Goal: Transaction & Acquisition: Purchase product/service

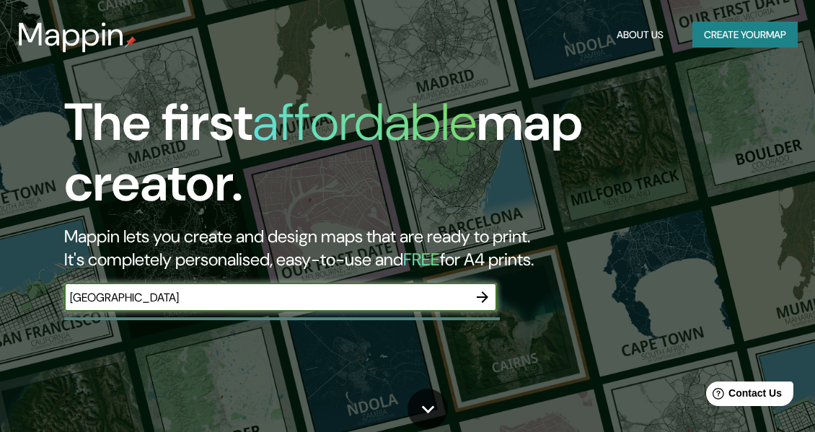
type input "[GEOGRAPHIC_DATA]"
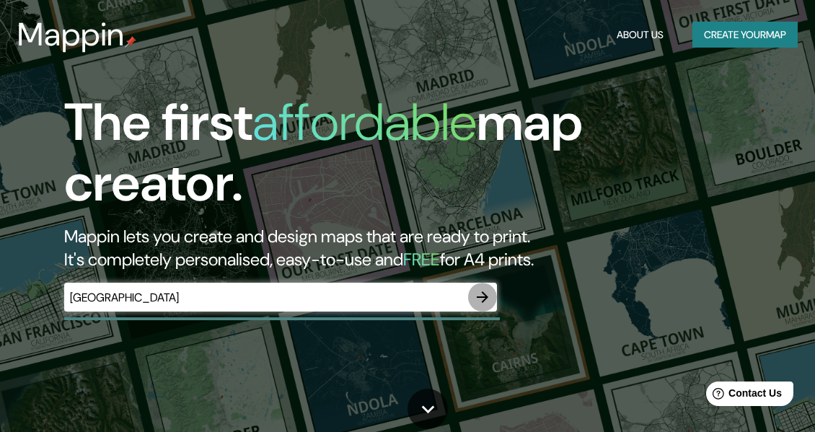
click at [479, 294] on icon "button" at bounding box center [482, 296] width 17 height 17
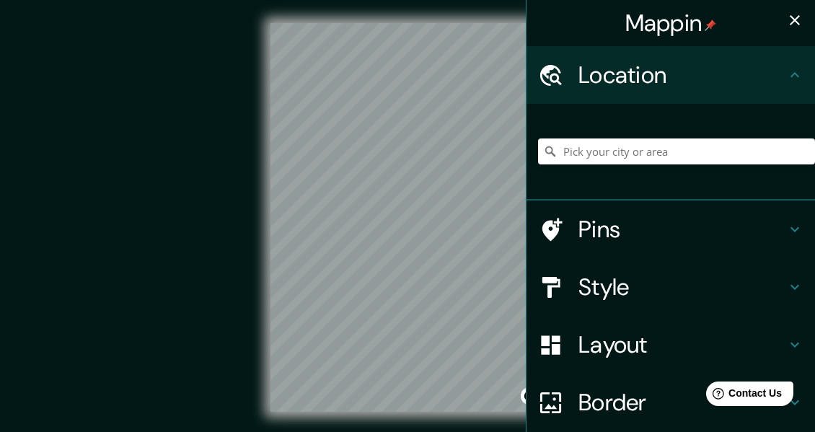
click at [560, 81] on div at bounding box center [558, 75] width 40 height 25
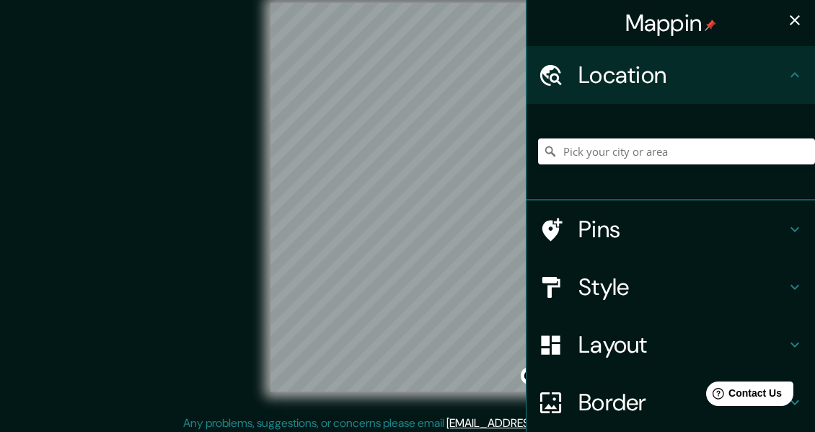
scroll to position [26, 0]
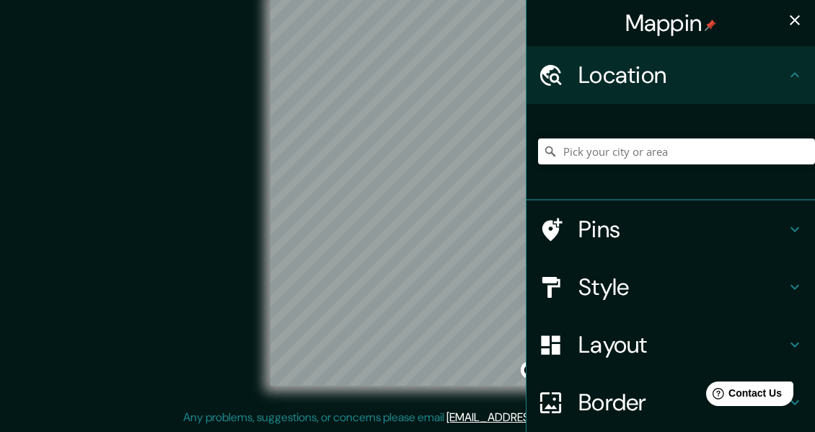
click at [789, 19] on icon "button" at bounding box center [794, 20] width 17 height 17
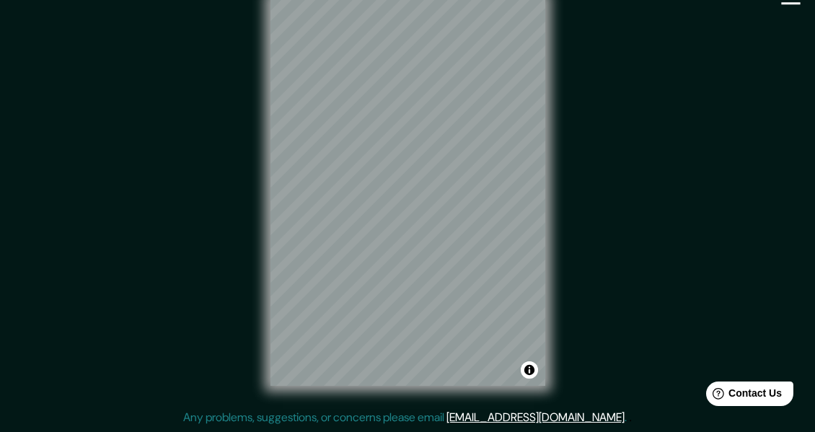
click at [590, 278] on div "© Mapbox © OpenStreetMap Improve this map" at bounding box center [407, 191] width 733 height 389
click at [638, 213] on div "© Mapbox © OpenStreetMap Improve this map" at bounding box center [407, 191] width 733 height 389
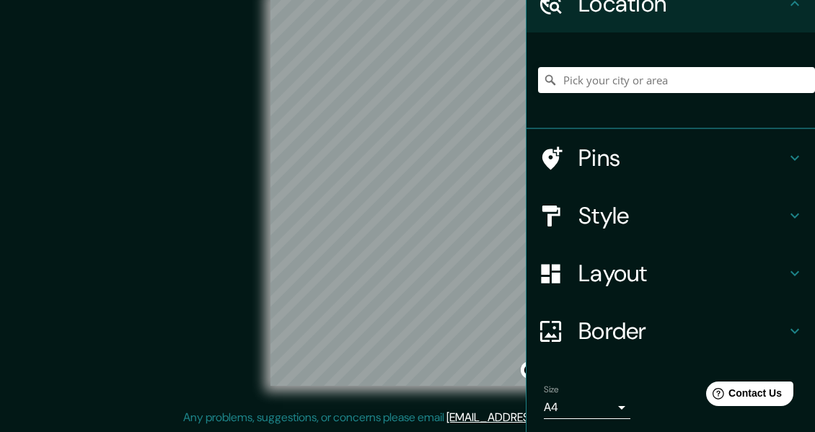
scroll to position [72, 0]
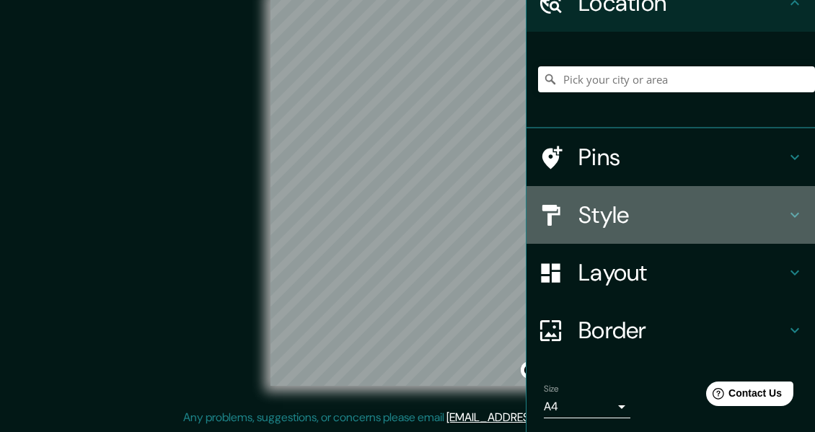
click at [786, 208] on icon at bounding box center [794, 214] width 17 height 17
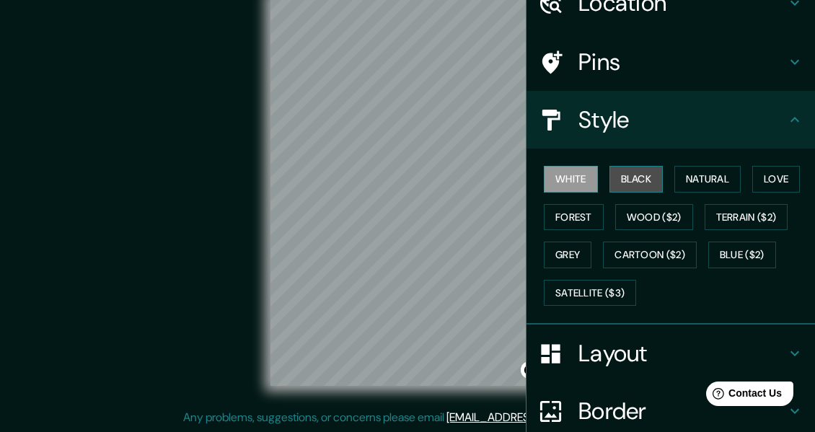
click at [631, 172] on button "Black" at bounding box center [636, 179] width 54 height 27
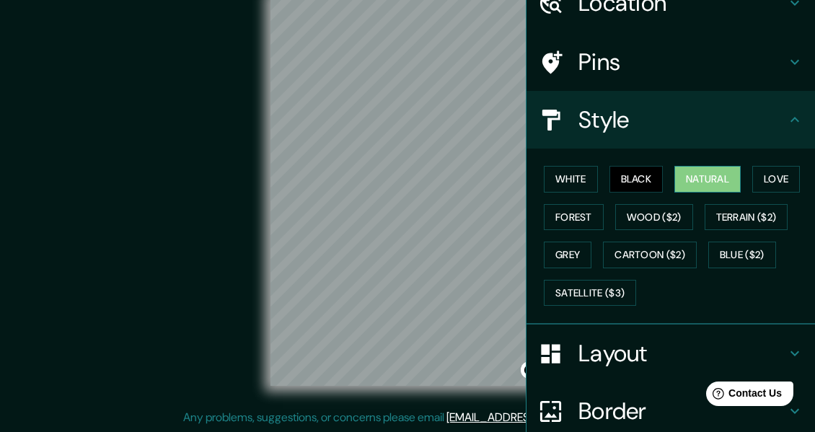
click at [684, 179] on button "Natural" at bounding box center [707, 179] width 66 height 27
click at [766, 177] on button "Love" at bounding box center [776, 179] width 48 height 27
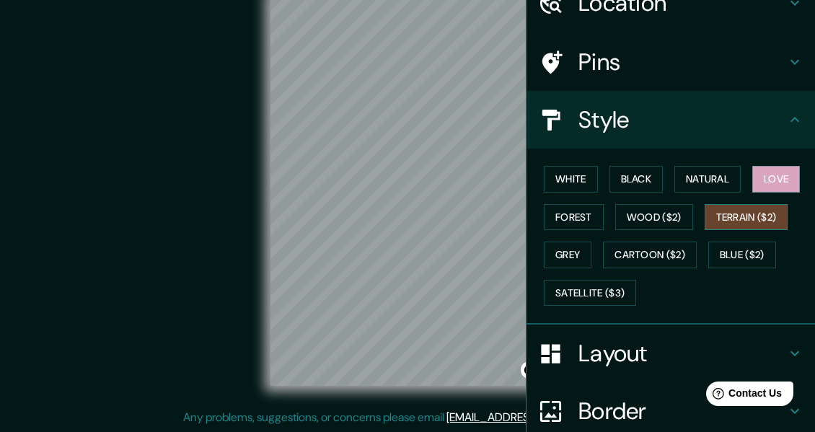
click at [746, 212] on button "Terrain ($2)" at bounding box center [747, 217] width 84 height 27
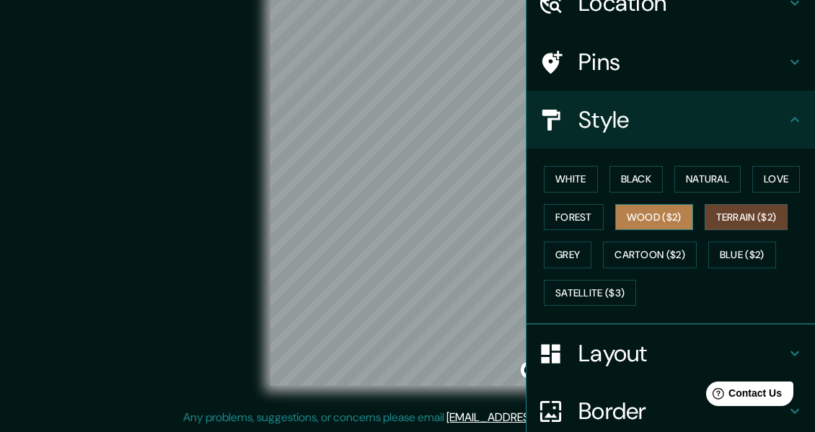
click at [668, 219] on button "Wood ($2)" at bounding box center [654, 217] width 78 height 27
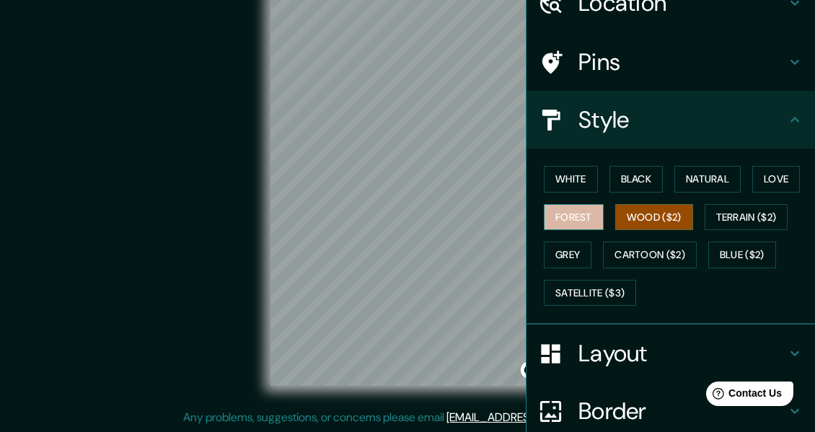
click at [576, 219] on button "Forest" at bounding box center [574, 217] width 60 height 27
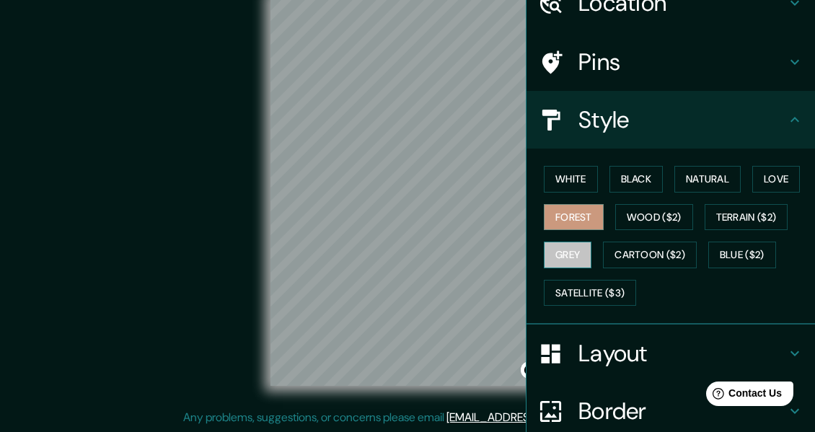
click at [570, 252] on button "Grey" at bounding box center [568, 255] width 48 height 27
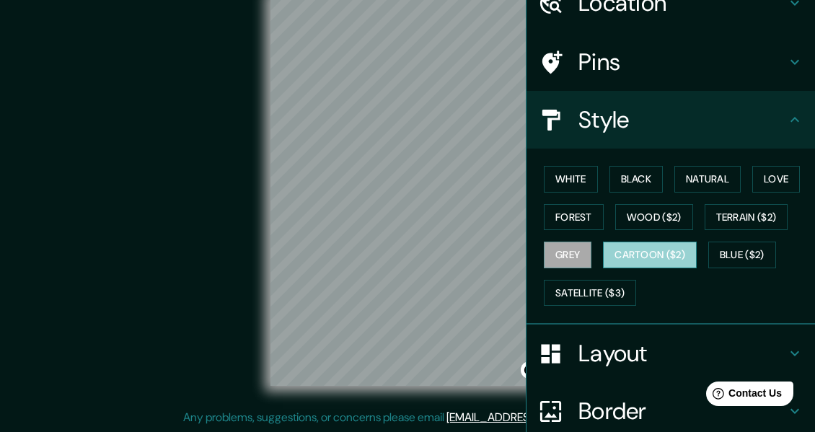
click at [635, 252] on button "Cartoon ($2)" at bounding box center [650, 255] width 94 height 27
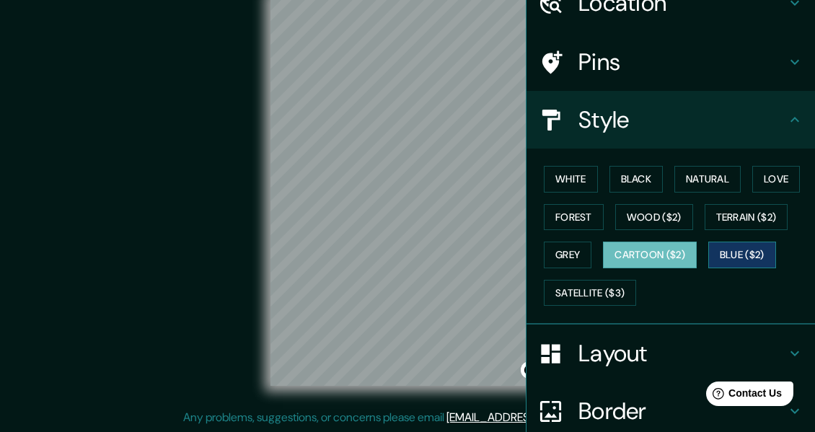
click at [733, 250] on button "Blue ($2)" at bounding box center [742, 255] width 68 height 27
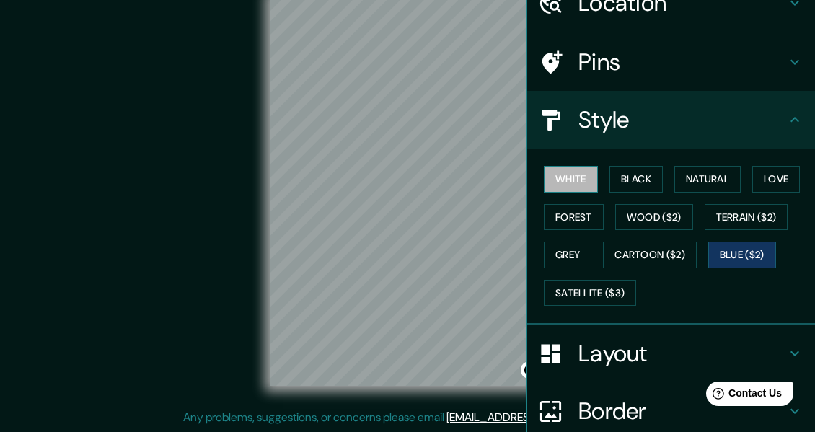
click at [580, 175] on button "White" at bounding box center [571, 179] width 54 height 27
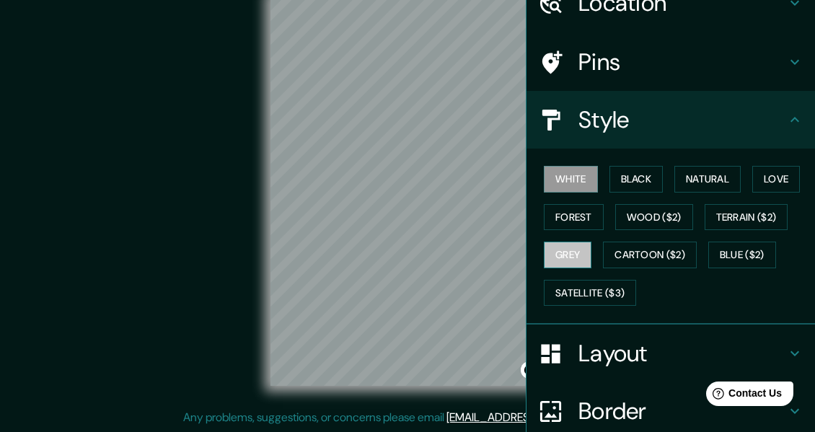
click at [565, 255] on button "Grey" at bounding box center [568, 255] width 48 height 27
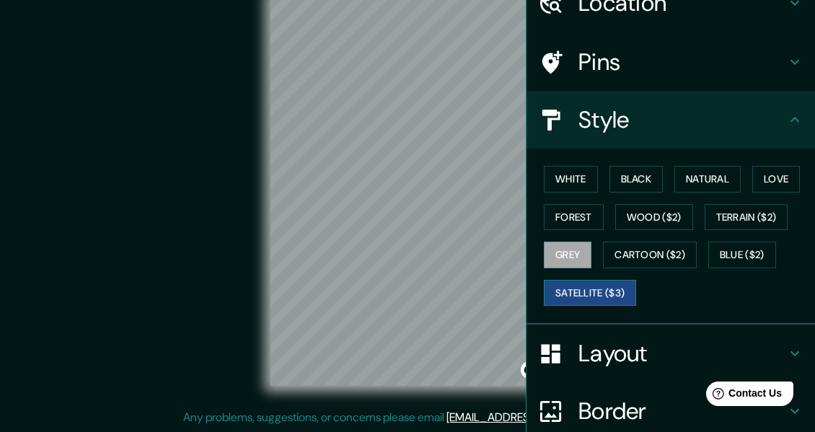
click at [570, 294] on button "Satellite ($3)" at bounding box center [590, 293] width 92 height 27
click at [552, 181] on button "White" at bounding box center [571, 179] width 54 height 27
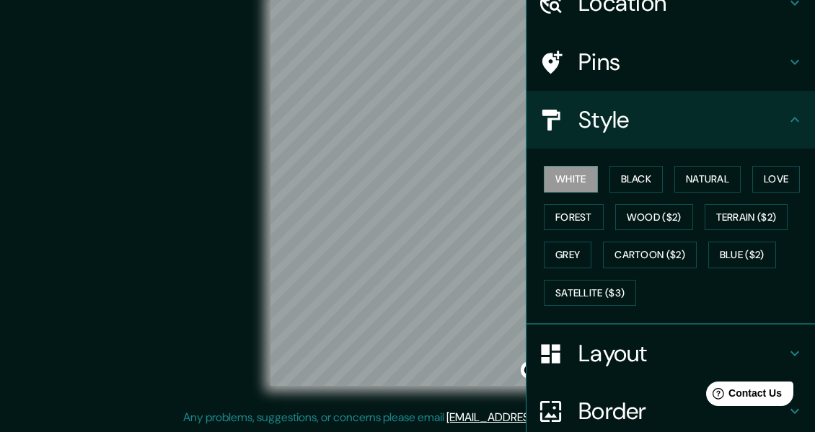
click at [790, 122] on icon at bounding box center [794, 119] width 9 height 5
click at [632, 187] on button "Black" at bounding box center [636, 179] width 54 height 27
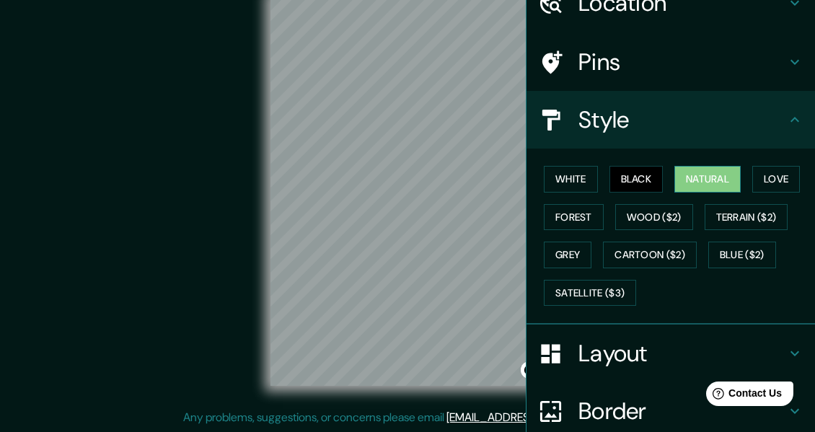
click at [695, 182] on button "Natural" at bounding box center [707, 179] width 66 height 27
drag, startPoint x: 538, startPoint y: 182, endPoint x: 546, endPoint y: 183, distance: 8.0
click at [545, 183] on button "White" at bounding box center [571, 179] width 54 height 27
click at [681, 175] on button "Natural" at bounding box center [707, 179] width 66 height 27
click at [790, 120] on icon at bounding box center [794, 119] width 9 height 5
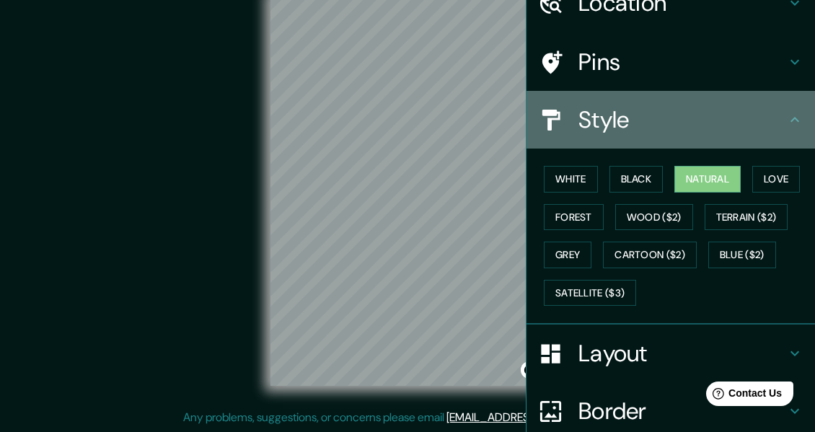
click at [790, 115] on icon at bounding box center [794, 119] width 17 height 17
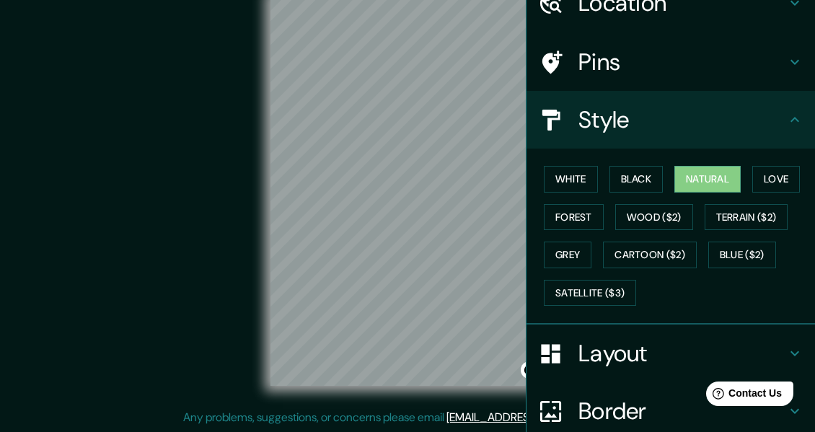
click at [786, 61] on icon at bounding box center [794, 61] width 17 height 17
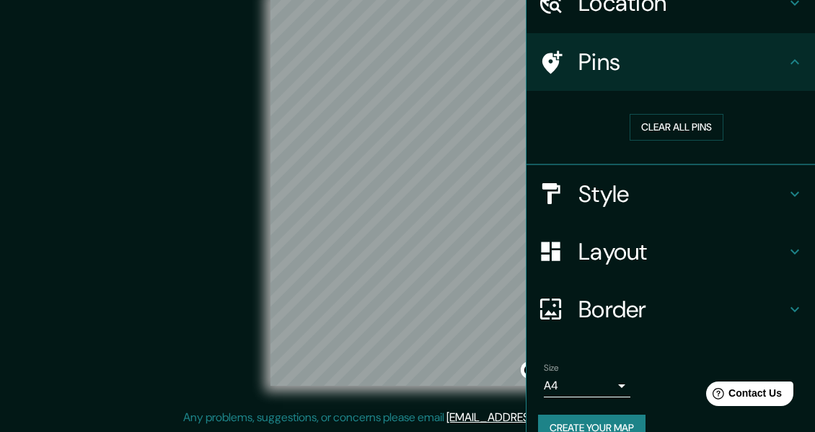
click at [770, 245] on h4 "Layout" at bounding box center [682, 251] width 208 height 29
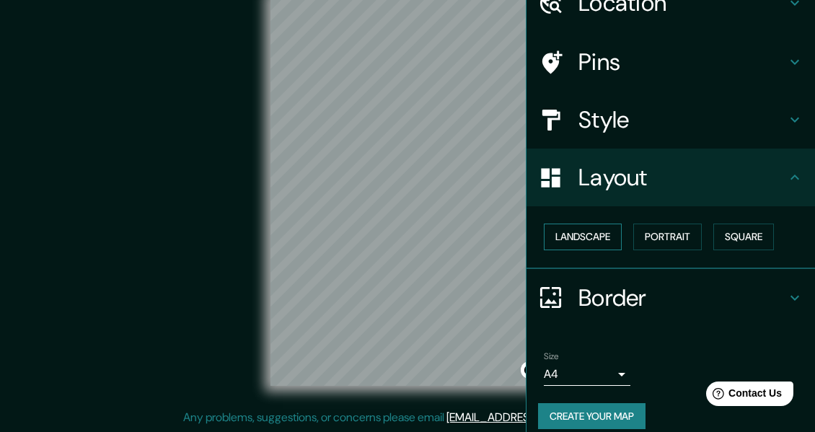
click at [594, 235] on button "Landscape" at bounding box center [583, 237] width 78 height 27
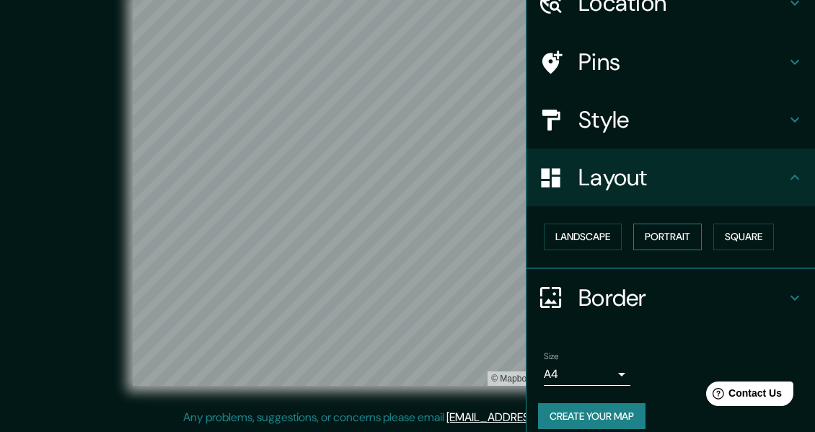
click at [674, 244] on button "Portrait" at bounding box center [667, 237] width 69 height 27
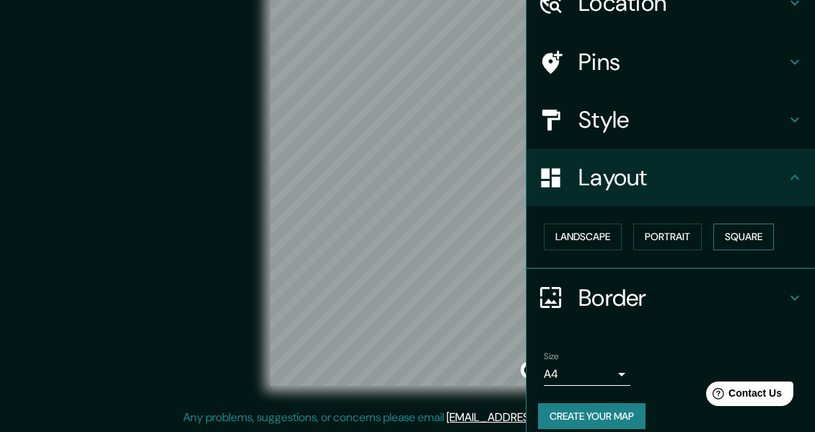
click at [730, 242] on button "Square" at bounding box center [743, 237] width 61 height 27
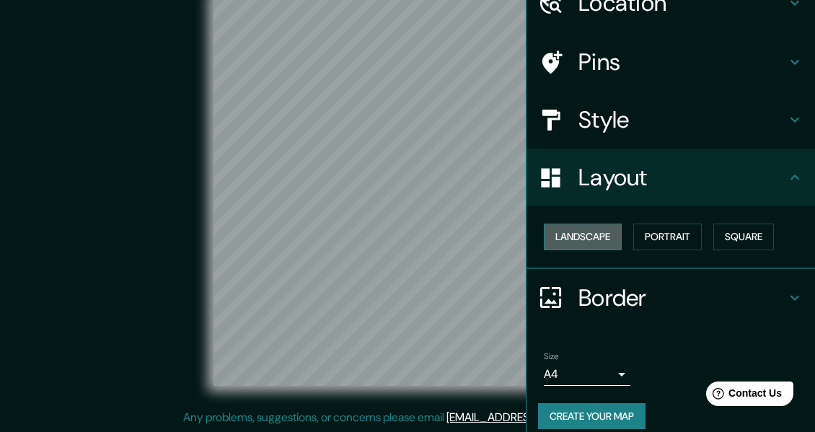
click at [586, 237] on button "Landscape" at bounding box center [583, 237] width 78 height 27
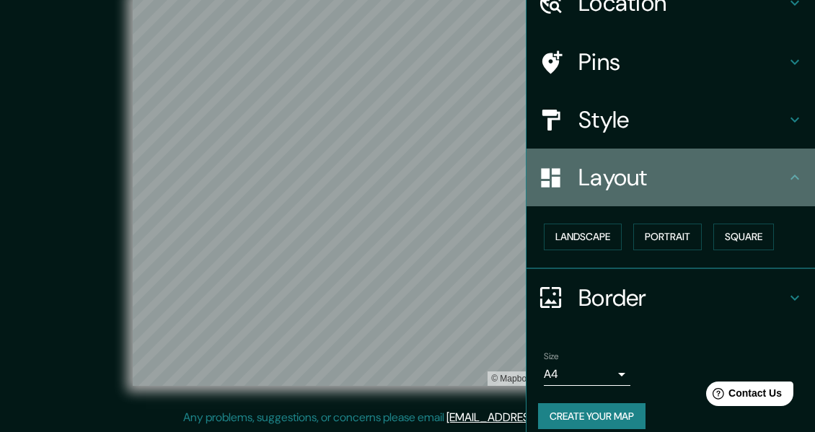
click at [784, 165] on div "Layout" at bounding box center [670, 178] width 288 height 58
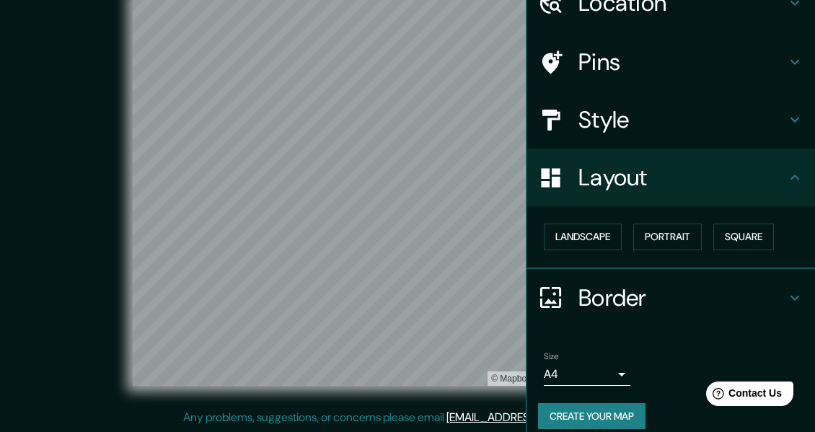
click at [784, 312] on div "Border" at bounding box center [670, 298] width 288 height 58
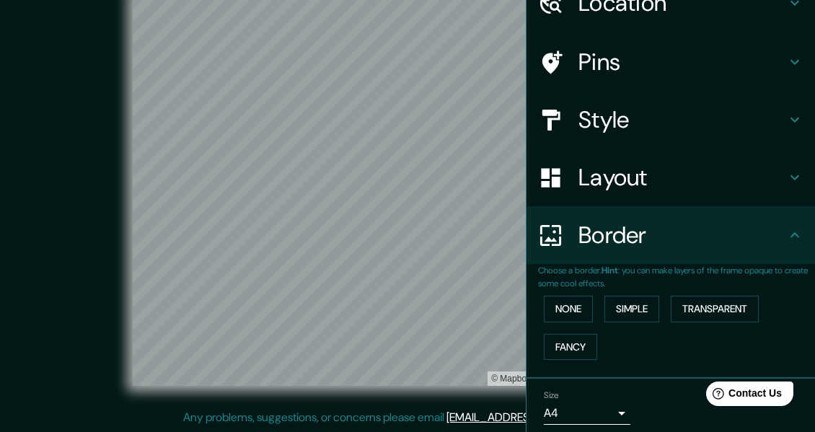
scroll to position [126, 0]
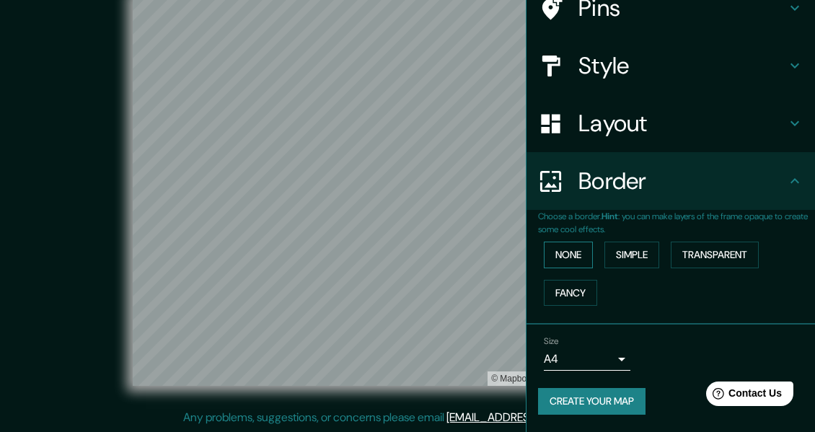
click at [568, 254] on button "None" at bounding box center [568, 255] width 49 height 27
click at [631, 257] on button "Simple" at bounding box center [631, 255] width 55 height 27
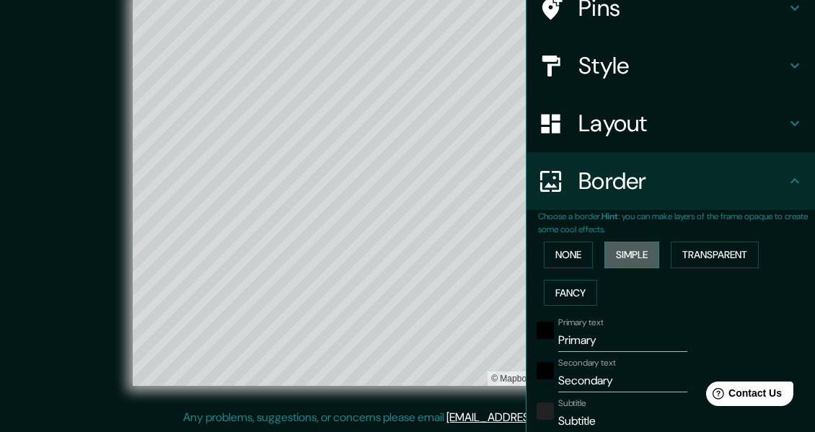
click at [631, 257] on button "Simple" at bounding box center [631, 255] width 55 height 27
type input "305"
type input "61"
click at [697, 251] on button "Transparent" at bounding box center [715, 255] width 88 height 27
click at [575, 253] on button "None" at bounding box center [568, 255] width 49 height 27
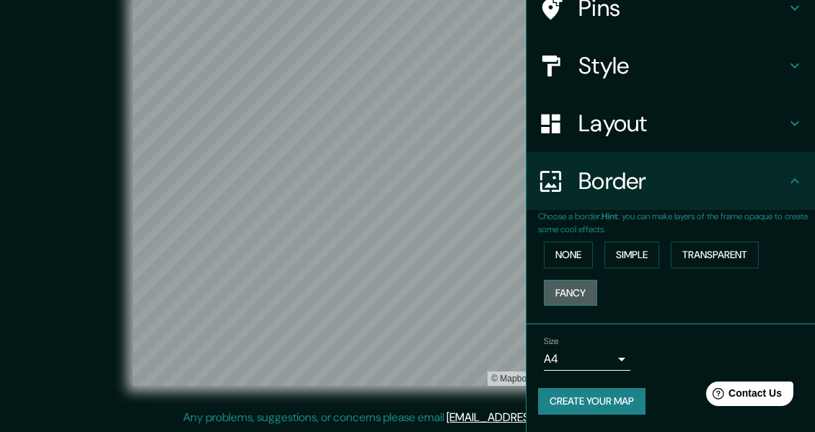
click at [565, 296] on button "Fancy" at bounding box center [570, 293] width 53 height 27
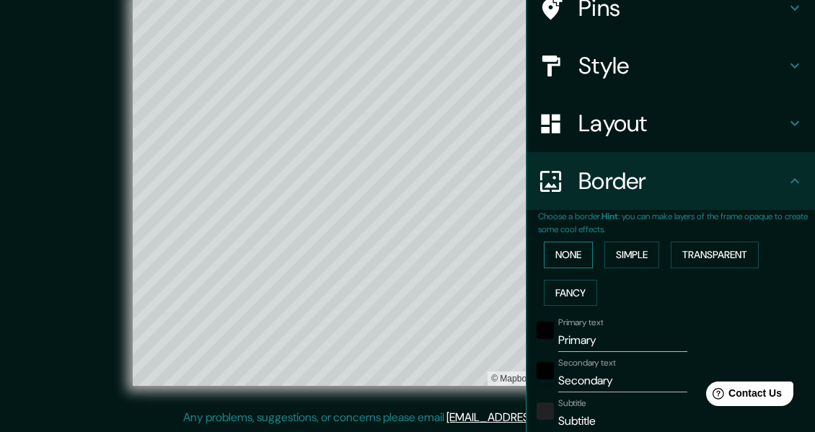
click at [558, 255] on button "None" at bounding box center [568, 255] width 49 height 27
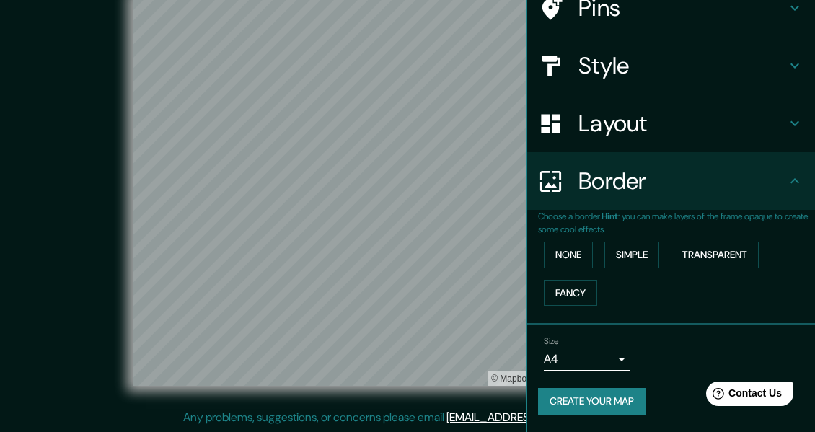
click at [613, 361] on body "Mappin Location Pins Style Layout Border Choose a border. Hint : you can make l…" at bounding box center [407, 190] width 815 height 432
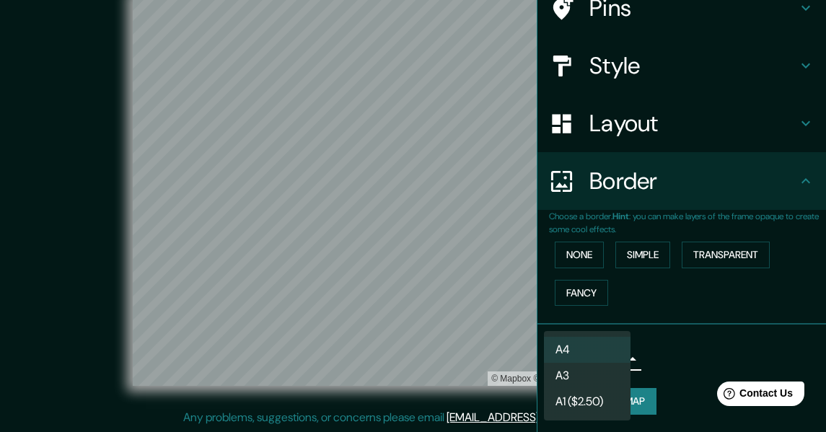
click at [586, 373] on li "A3" at bounding box center [587, 376] width 87 height 26
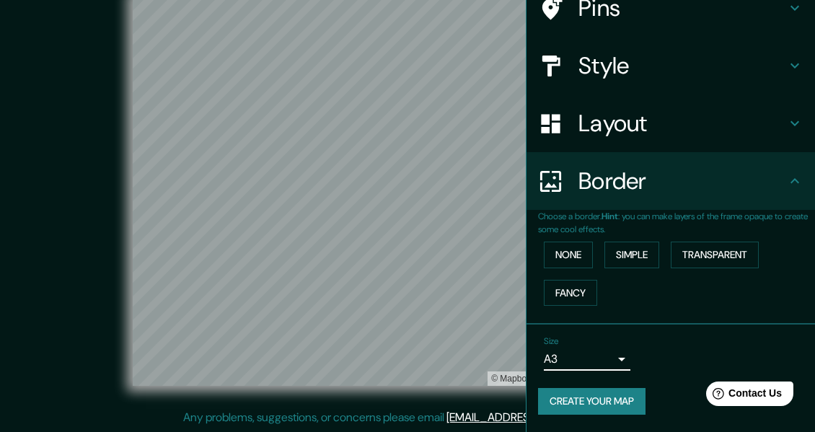
click at [614, 353] on body "Mappin Location Pins Style Layout Border Choose a border. Hint : you can make l…" at bounding box center [407, 190] width 815 height 432
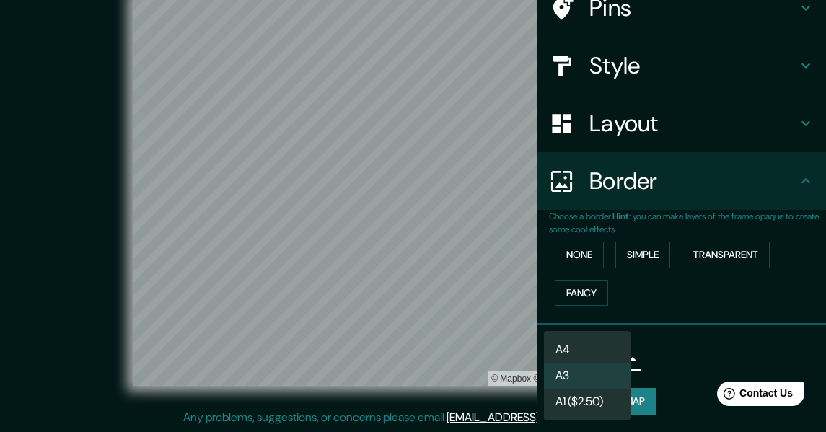
click at [601, 354] on li "A4" at bounding box center [587, 350] width 87 height 26
type input "single"
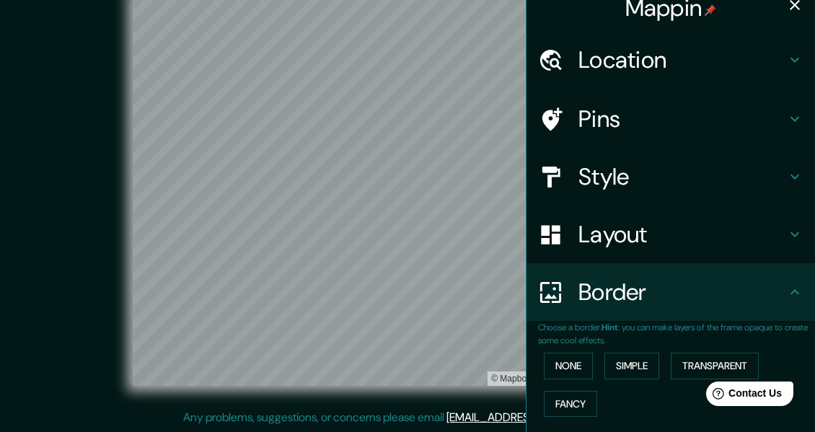
scroll to position [0, 0]
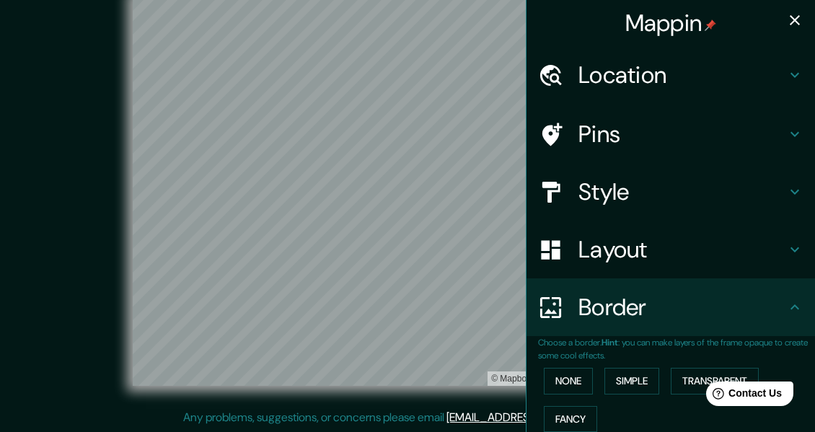
click at [604, 144] on h4 "Pins" at bounding box center [682, 134] width 208 height 29
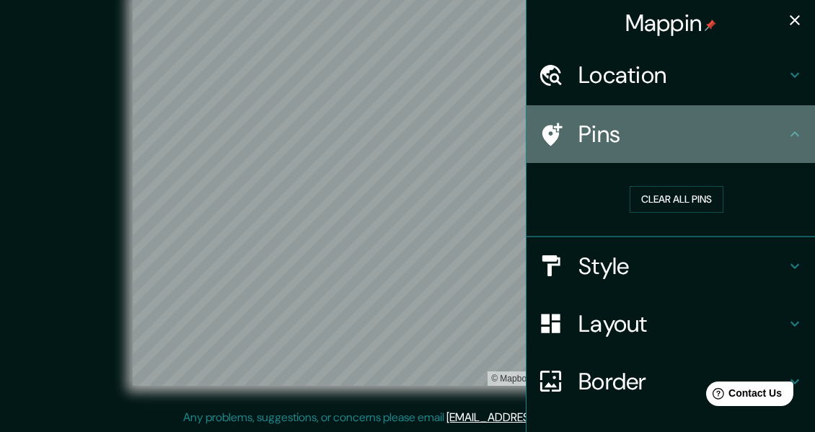
click at [604, 144] on h4 "Pins" at bounding box center [682, 134] width 208 height 29
click at [796, 137] on div "Pins" at bounding box center [670, 134] width 288 height 58
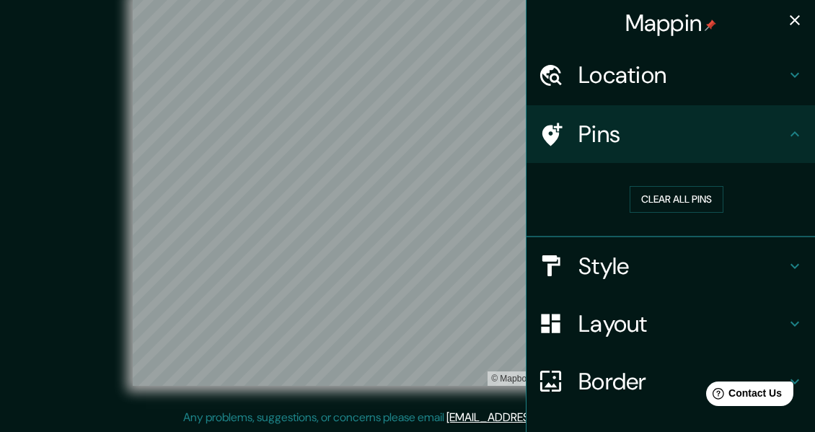
click at [786, 132] on icon at bounding box center [794, 133] width 17 height 17
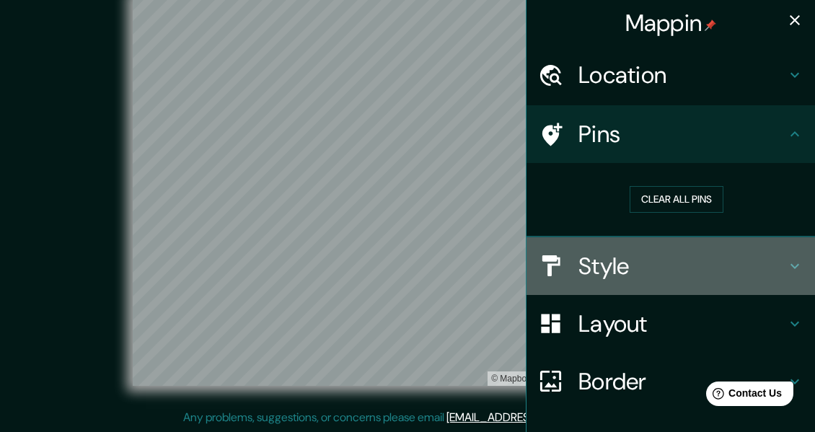
click at [767, 282] on div "Style" at bounding box center [670, 266] width 288 height 58
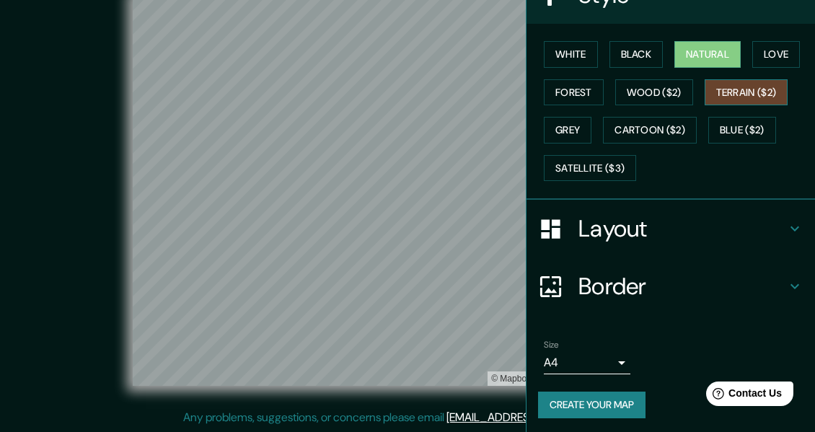
scroll to position [200, 0]
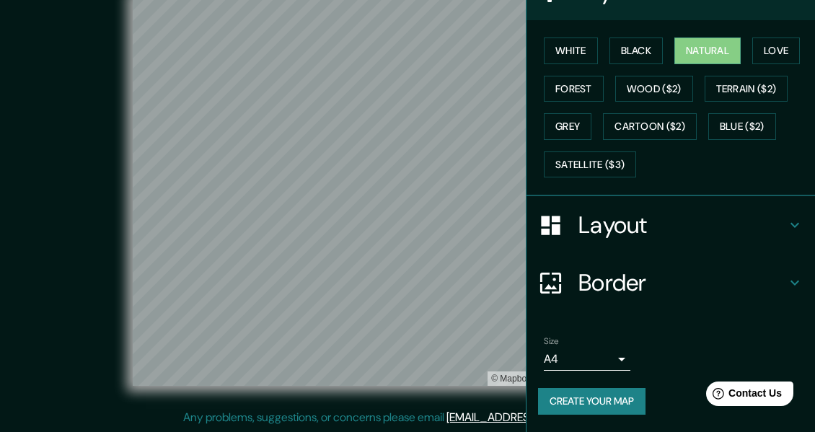
click at [576, 399] on button "Create your map" at bounding box center [591, 401] width 107 height 27
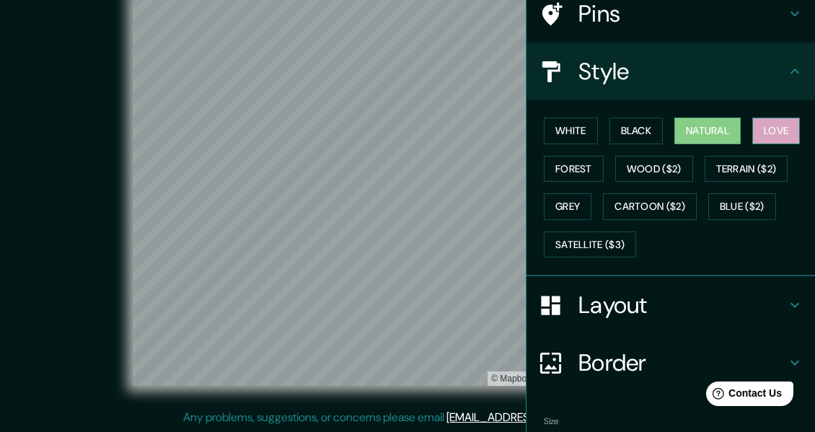
scroll to position [0, 0]
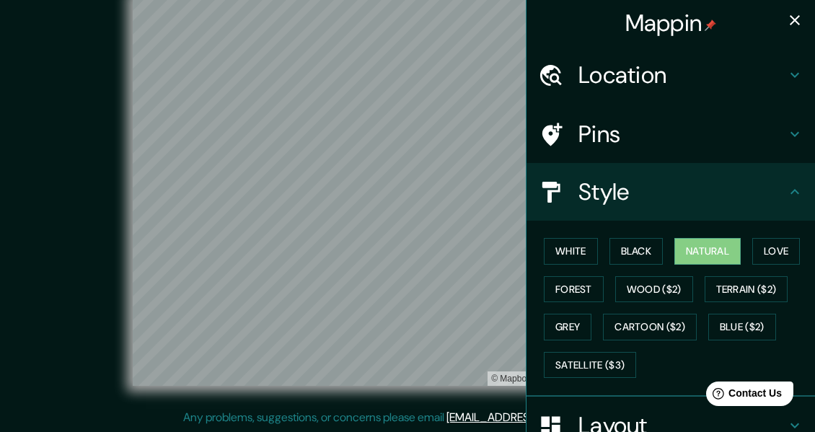
click at [794, 14] on button "button" at bounding box center [794, 20] width 29 height 29
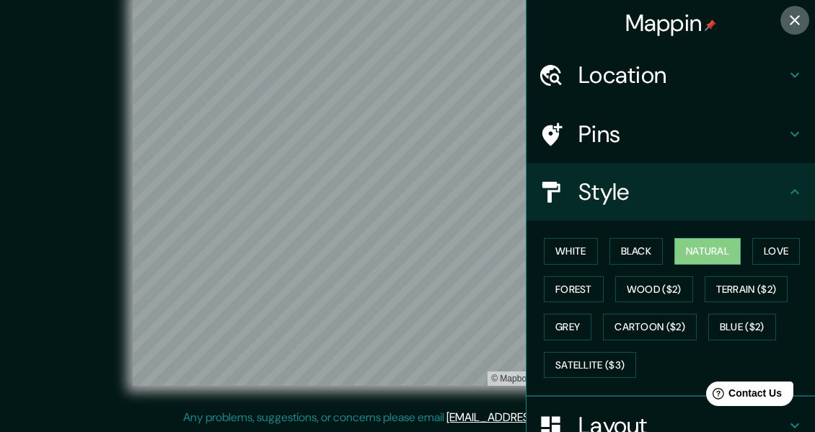
click at [791, 14] on icon "button" at bounding box center [794, 20] width 17 height 17
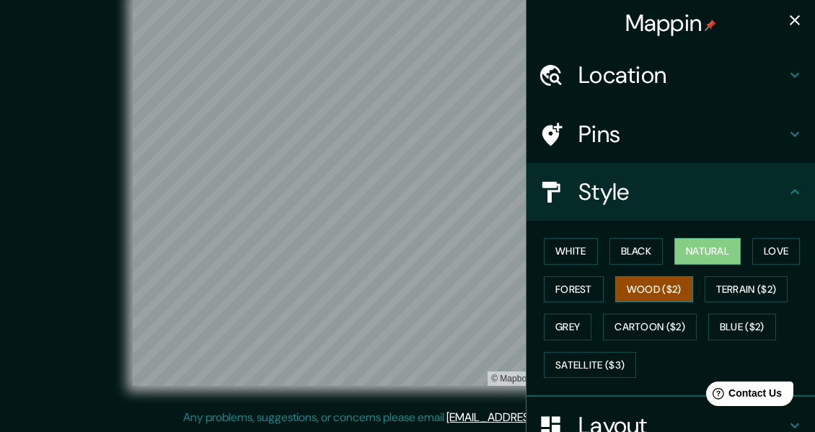
scroll to position [200, 0]
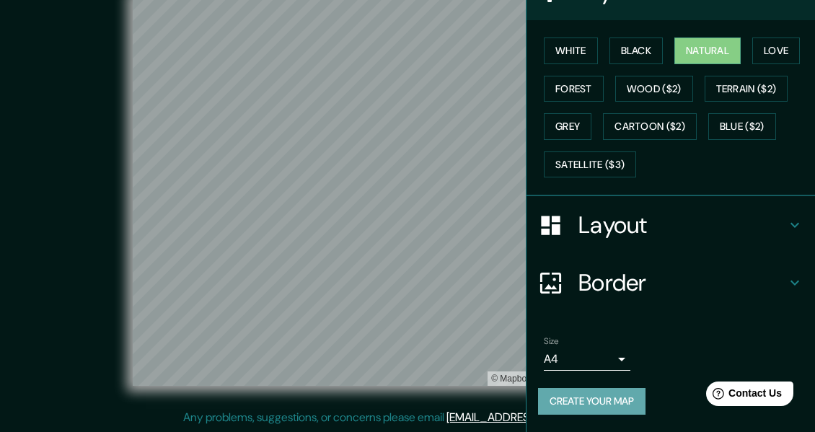
click at [578, 406] on button "Create your map" at bounding box center [591, 401] width 107 height 27
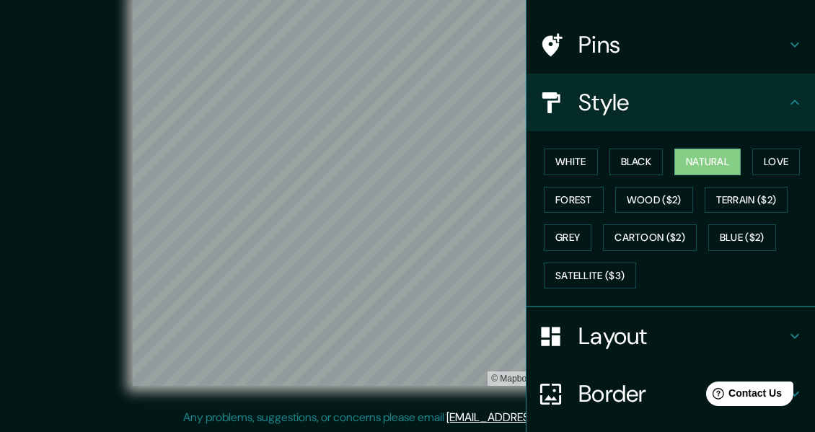
scroll to position [0, 0]
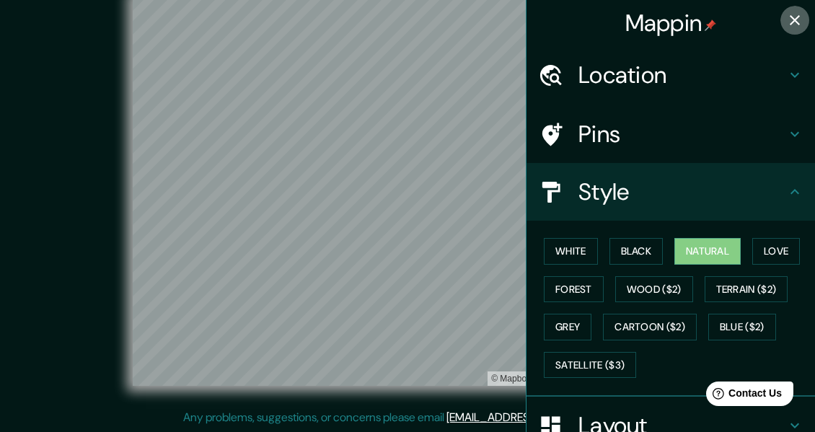
click at [786, 17] on icon "button" at bounding box center [794, 20] width 17 height 17
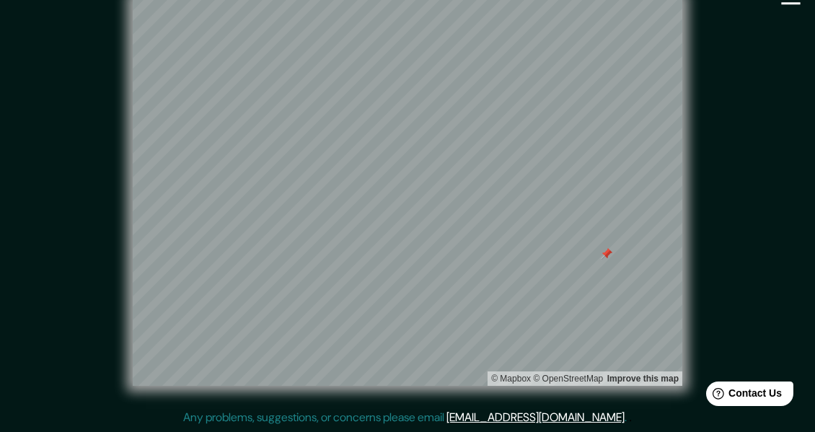
scroll to position [25, 0]
